Goal: Task Accomplishment & Management: Use online tool/utility

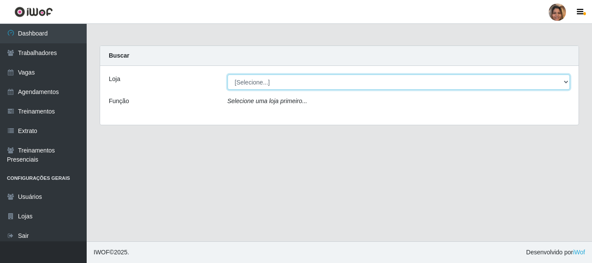
click at [565, 81] on select "[Selecione...] Mar Vermelho - CEASA Mar Vermelho - Centro de Distribuição" at bounding box center [398, 81] width 343 height 15
select select "474"
click at [227, 74] on select "[Selecione...] Mar Vermelho - CEASA Mar Vermelho - Centro de Distribuição" at bounding box center [398, 81] width 343 height 15
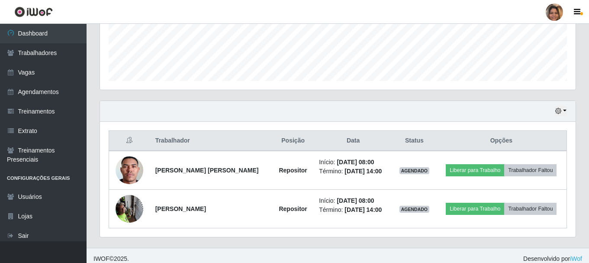
scroll to position [235, 0]
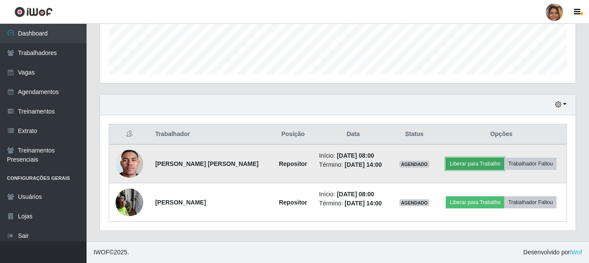
click at [479, 163] on button "Liberar para Trabalho" at bounding box center [475, 164] width 58 height 12
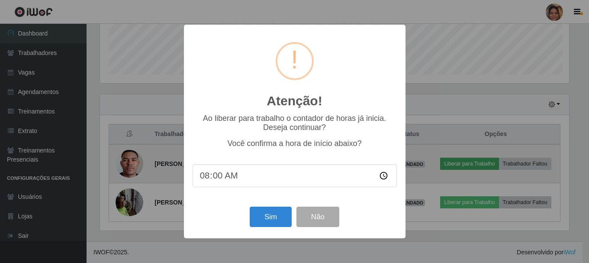
scroll to position [180, 472]
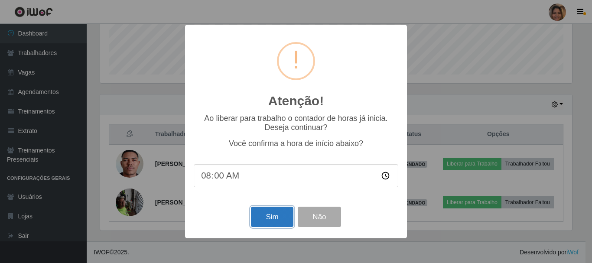
click at [257, 218] on button "Sim" at bounding box center [272, 217] width 42 height 20
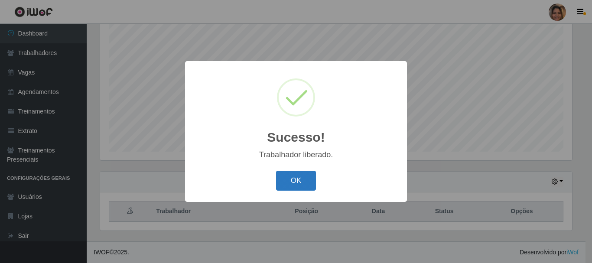
drag, startPoint x: 295, startPoint y: 181, endPoint x: 308, endPoint y: 179, distance: 13.1
click at [295, 181] on button "OK" at bounding box center [296, 181] width 40 height 20
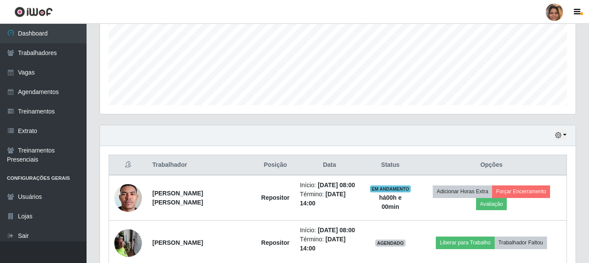
scroll to position [248, 0]
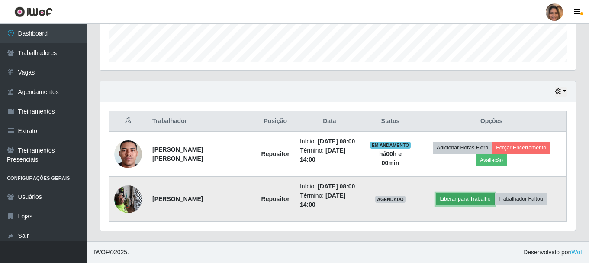
click at [447, 200] on button "Liberar para Trabalho" at bounding box center [465, 199] width 58 height 12
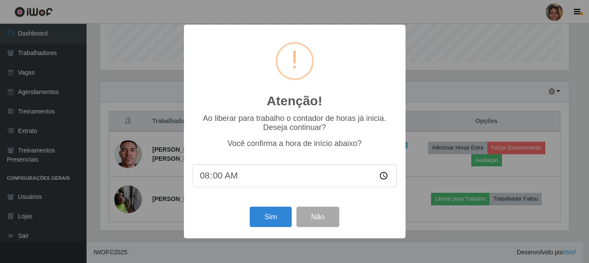
scroll to position [180, 472]
click at [281, 217] on button "Sim" at bounding box center [272, 217] width 42 height 20
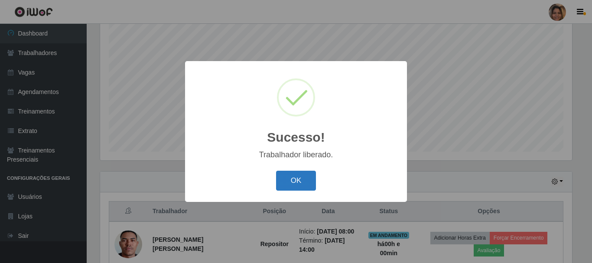
click at [292, 187] on button "OK" at bounding box center [296, 181] width 40 height 20
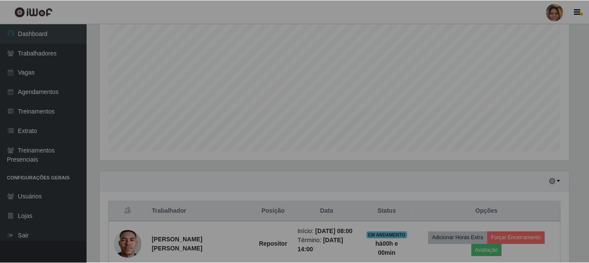
scroll to position [180, 476]
